Goal: Task Accomplishment & Management: Complete application form

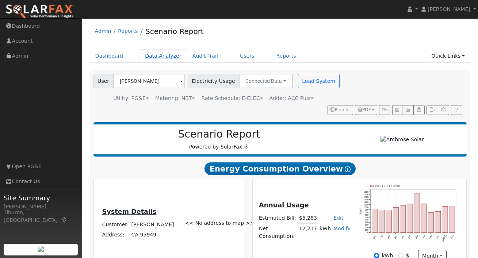
click at [162, 58] on link "Data Analyzer" at bounding box center [163, 56] width 47 height 14
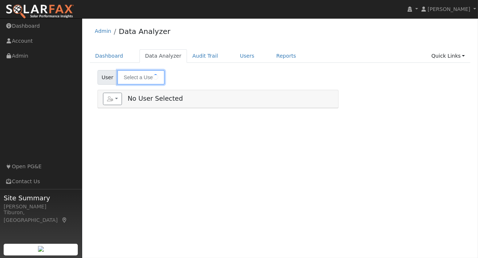
type input "Lawrence Ma"
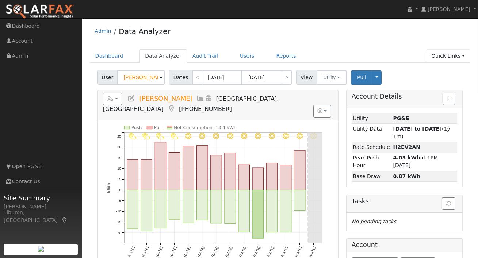
click at [445, 54] on link "Quick Links" at bounding box center [448, 56] width 45 height 14
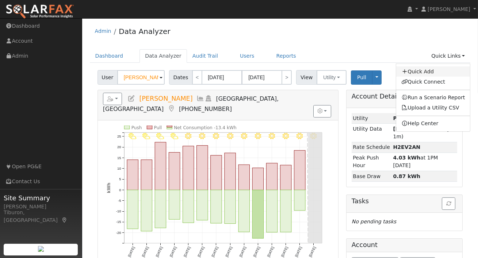
click at [424, 74] on link "Quick Add" at bounding box center [433, 71] width 74 height 10
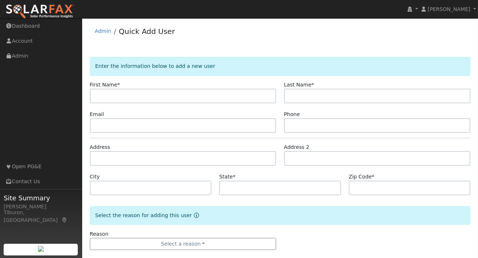
click at [111, 97] on input "text" at bounding box center [183, 96] width 187 height 15
type input "[PERSON_NAME]"
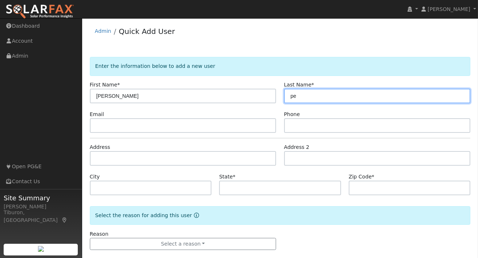
type input "p"
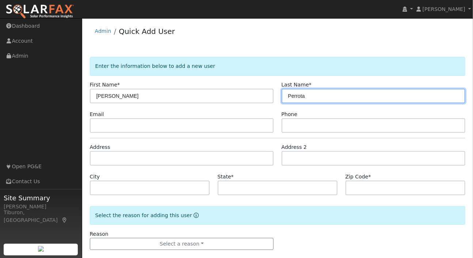
type input "Perrota"
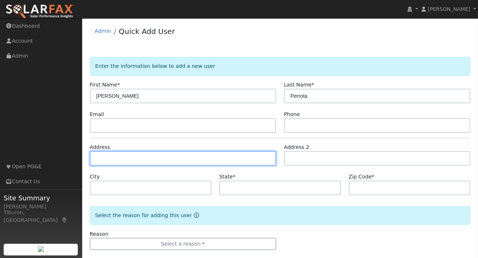
click at [117, 159] on input "text" at bounding box center [183, 158] width 187 height 15
type input "[STREET_ADDRESS][PERSON_NAME][PERSON_NAME]"
type input "[GEOGRAPHIC_DATA]"
type input "CA"
type input "95722"
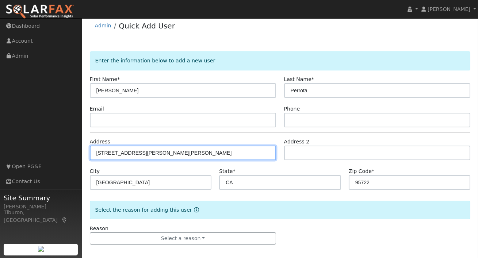
scroll to position [10, 0]
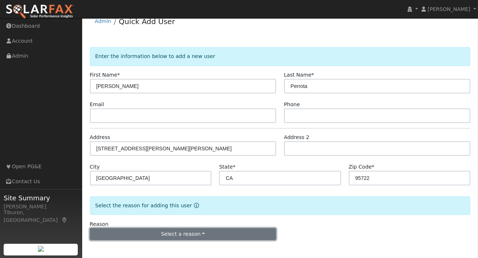
click at [213, 233] on button "Select a reason" at bounding box center [183, 234] width 187 height 12
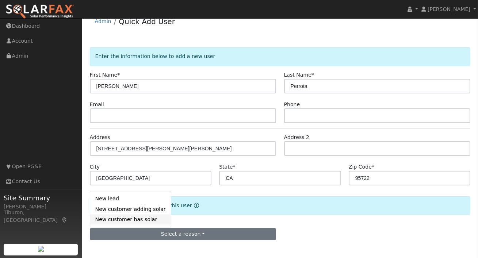
click at [136, 220] on link "New customer has solar" at bounding box center [130, 219] width 81 height 10
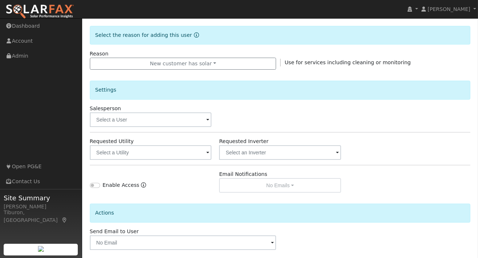
scroll to position [190, 0]
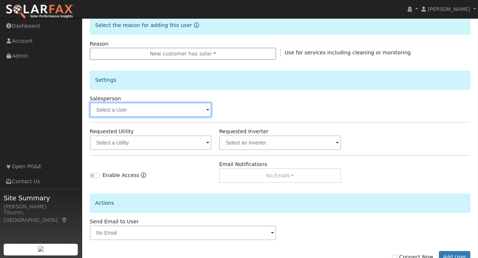
click at [145, 110] on input "text" at bounding box center [151, 110] width 122 height 15
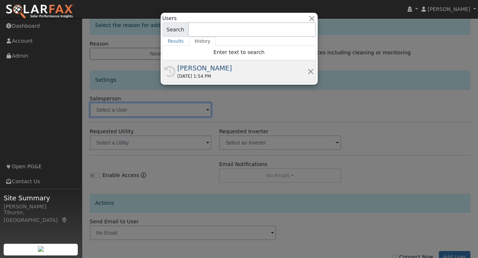
click at [220, 76] on div "09/10/2025 1:54 PM" at bounding box center [243, 76] width 130 height 7
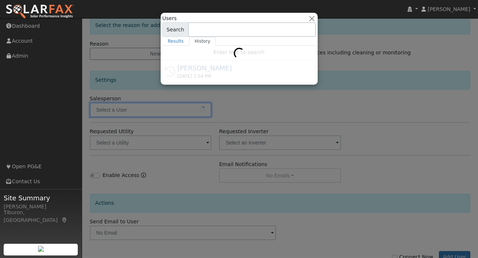
type input "[PERSON_NAME]"
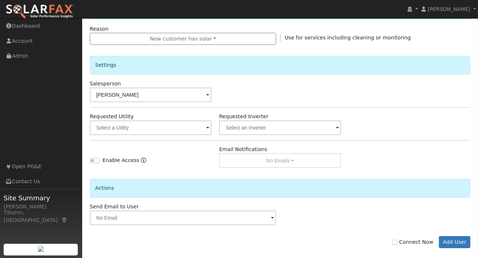
scroll to position [213, 0]
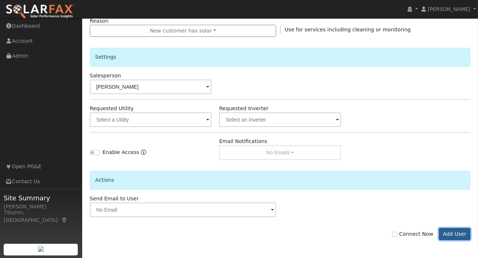
click at [452, 233] on button "Add User" at bounding box center [455, 234] width 32 height 12
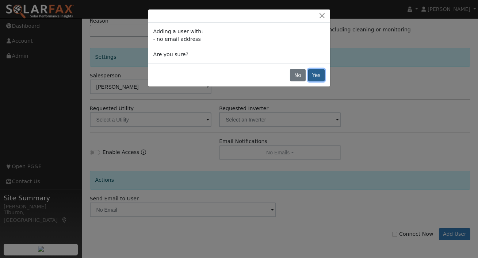
click at [321, 77] on button "Yes" at bounding box center [316, 75] width 17 height 12
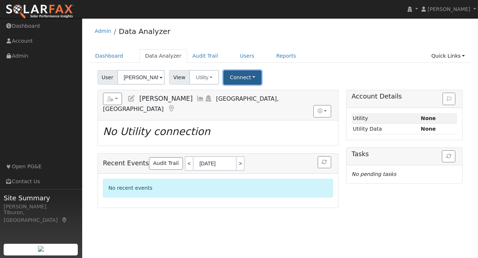
click at [241, 79] on button "Connect" at bounding box center [243, 78] width 38 height 14
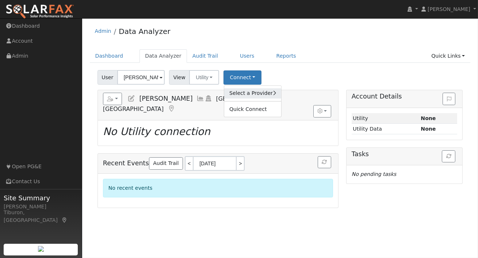
click at [250, 92] on link "Select a Provider" at bounding box center [252, 93] width 57 height 10
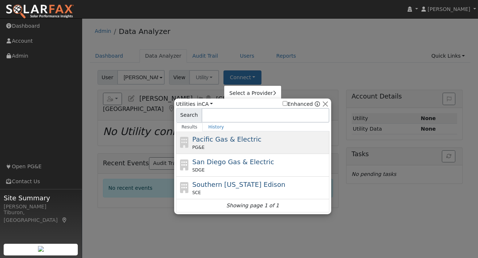
click at [228, 139] on span "Pacific Gas & Electric" at bounding box center [227, 140] width 69 height 8
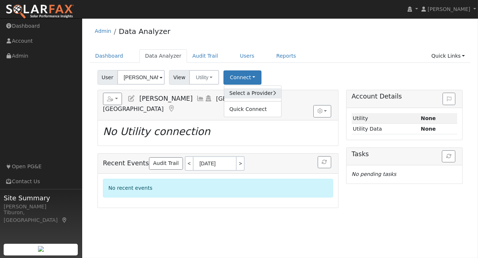
click at [248, 91] on link "Select a Provider" at bounding box center [252, 93] width 57 height 10
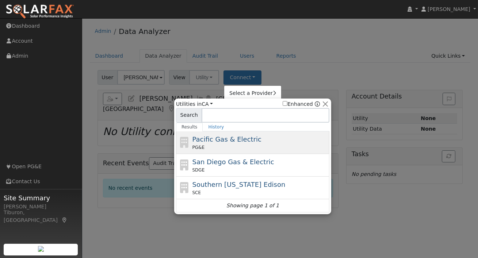
click at [208, 139] on span "Pacific Gas & Electric" at bounding box center [227, 140] width 69 height 8
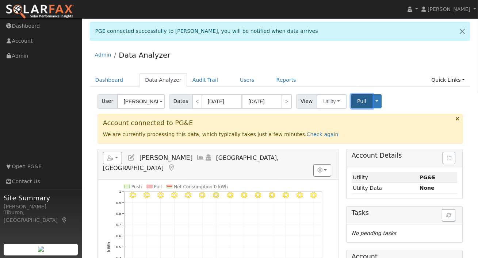
click at [357, 104] on span "Pull" at bounding box center [361, 101] width 9 height 6
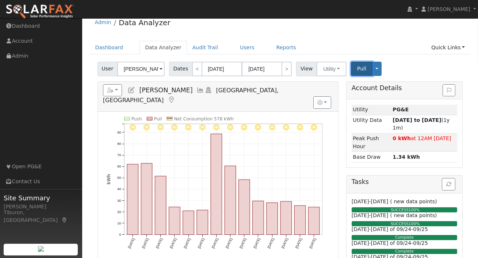
scroll to position [32, 0]
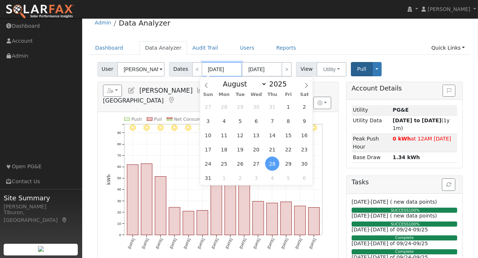
click at [222, 69] on input "08/28/2025" at bounding box center [222, 69] width 40 height 15
click at [289, 87] on span at bounding box center [290, 86] width 5 height 4
type input "2024"
click at [239, 86] on select "January February March April May June July August September October November De…" at bounding box center [243, 84] width 48 height 9
click at [222, 80] on select "January February March April May June July August September October November De…" at bounding box center [243, 84] width 48 height 9
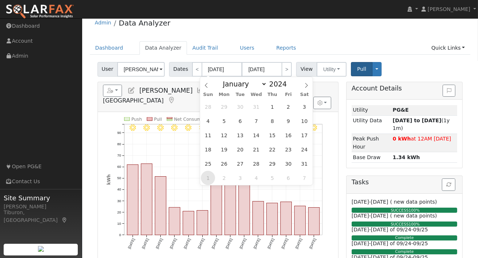
click at [209, 179] on span "1" at bounding box center [208, 178] width 14 height 14
type input "09/01/2024"
type input "09/30/2024"
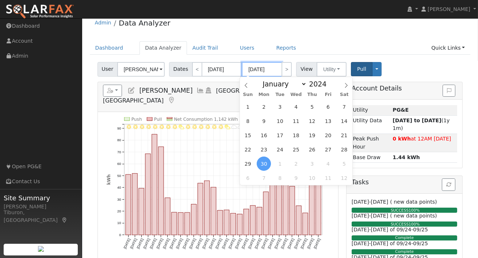
click at [268, 68] on input "09/30/2024" at bounding box center [262, 69] width 40 height 15
click at [328, 81] on span at bounding box center [330, 82] width 5 height 4
type input "2025"
click at [247, 108] on span "31" at bounding box center [248, 107] width 14 height 14
type input "08/31/2025"
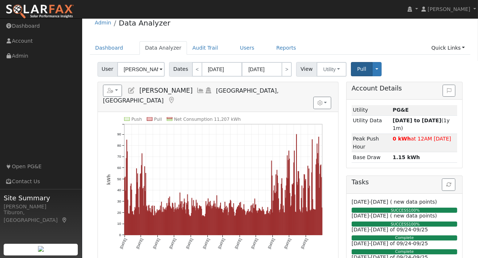
click at [404, 62] on div "User Charles Perrota Account Default Account Default Account 1101 Holly Leaf La…" at bounding box center [280, 68] width 368 height 17
click at [441, 47] on link "Quick Links" at bounding box center [448, 48] width 45 height 14
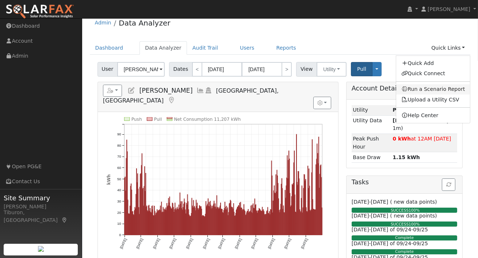
click at [435, 88] on link "Run a Scenario Report" at bounding box center [433, 89] width 74 height 10
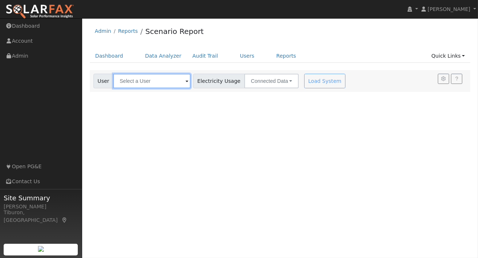
click at [146, 82] on input "text" at bounding box center [151, 81] width 77 height 15
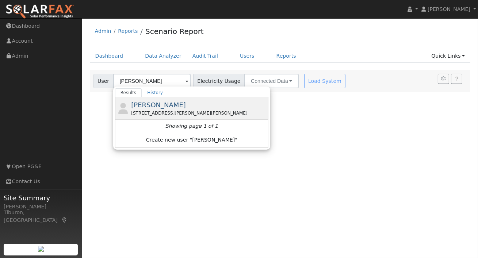
click at [172, 109] on div "[PERSON_NAME] [STREET_ADDRESS][PERSON_NAME][PERSON_NAME]" at bounding box center [199, 108] width 136 height 16
type input "[PERSON_NAME]"
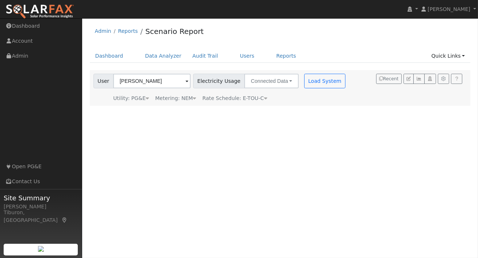
click at [184, 99] on div "Metering: NEM" at bounding box center [175, 99] width 41 height 8
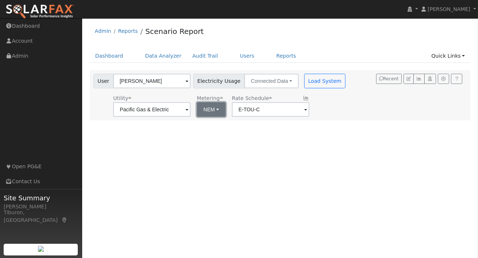
click at [197, 111] on button "NEM" at bounding box center [211, 109] width 29 height 15
click at [210, 134] on link "NBT" at bounding box center [213, 136] width 51 height 10
type input "E-ELEC"
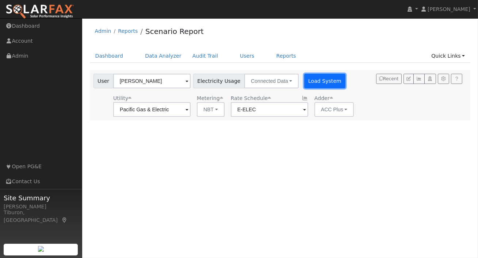
click at [317, 81] on button "Load System" at bounding box center [325, 81] width 42 height 15
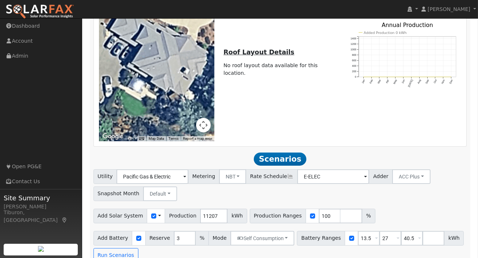
scroll to position [458, 0]
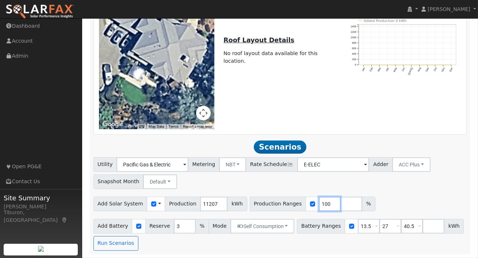
drag, startPoint x: 322, startPoint y: 203, endPoint x: 294, endPoint y: 201, distance: 27.5
click at [294, 201] on div "Production Ranges 100 %" at bounding box center [313, 204] width 126 height 15
type input "120"
click at [340, 202] on input "number" at bounding box center [351, 204] width 22 height 15
type input "140"
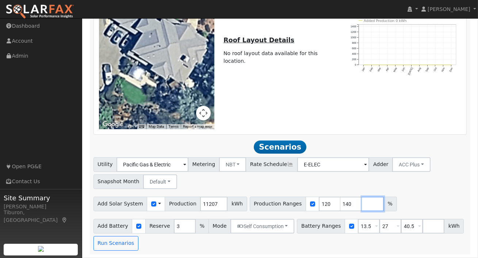
click at [362, 205] on input "number" at bounding box center [373, 204] width 22 height 15
type input "160"
click at [384, 204] on input "number" at bounding box center [395, 204] width 22 height 15
type input "180"
drag, startPoint x: 406, startPoint y: 226, endPoint x: 393, endPoint y: 228, distance: 12.6
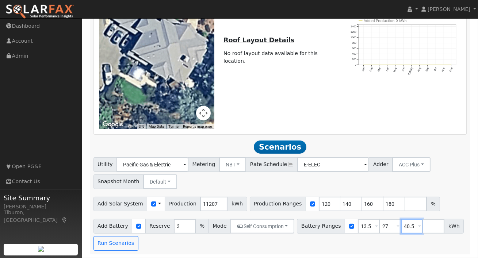
click at [393, 228] on div "Battery Ranges 13.5 Overrides Reserve % Mode None None Self Consumption Peak Sa…" at bounding box center [380, 226] width 167 height 15
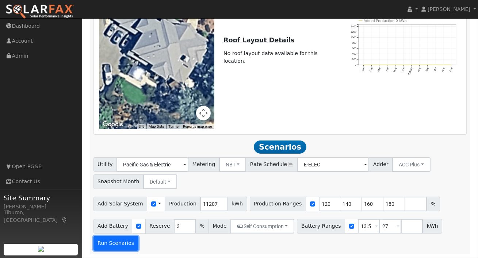
click at [114, 245] on button "Run Scenarios" at bounding box center [116, 243] width 45 height 15
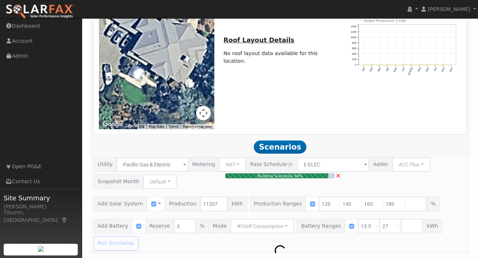
type input "9.0"
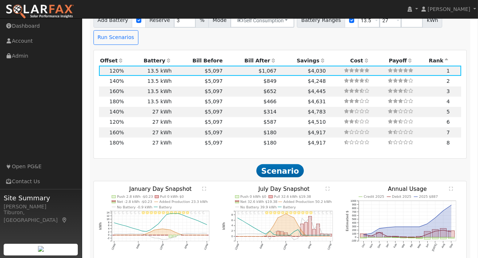
scroll to position [650, 0]
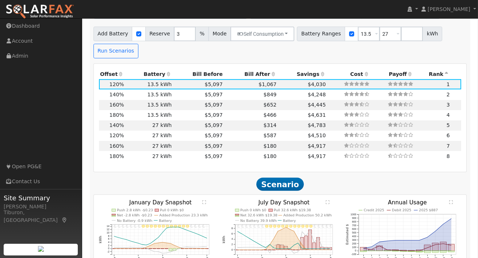
click at [257, 74] on th "Bill After" at bounding box center [251, 74] width 54 height 10
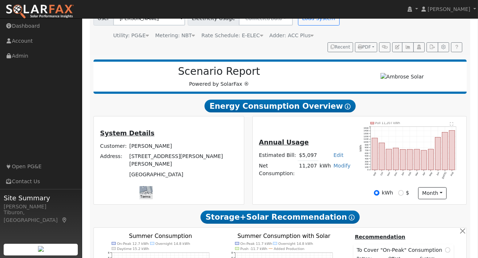
scroll to position [0, 0]
